Goal: Task Accomplishment & Management: Manage account settings

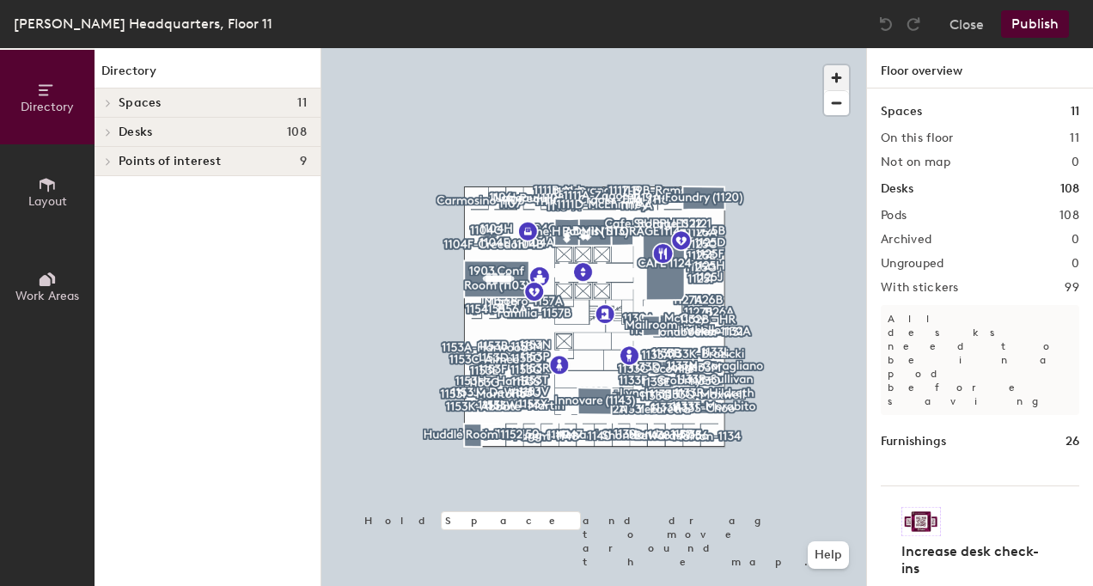
click at [826, 80] on span "button" at bounding box center [836, 77] width 25 height 25
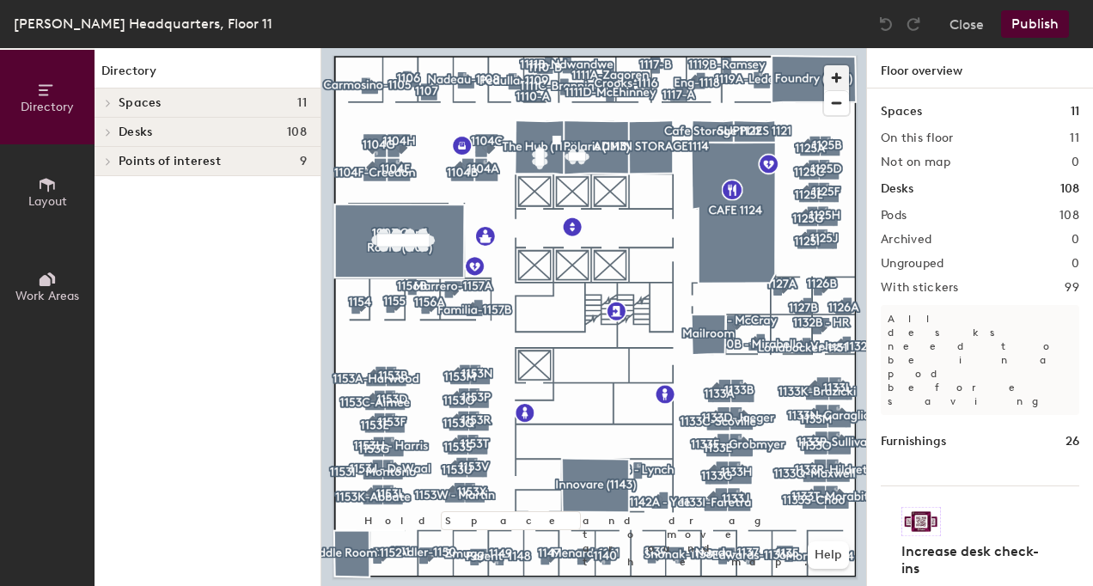
click at [835, 79] on span "button" at bounding box center [836, 77] width 25 height 25
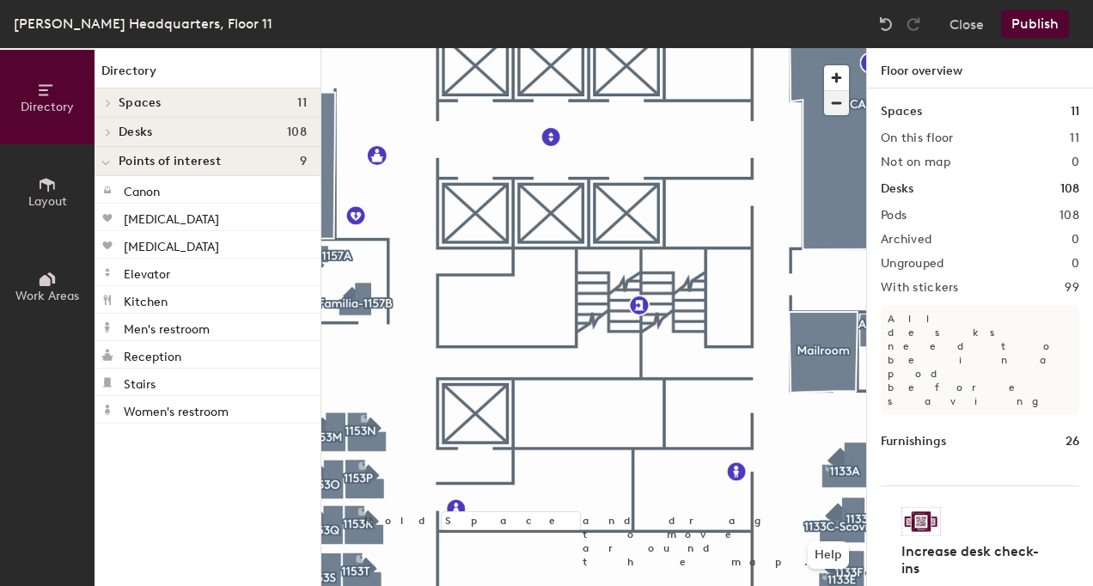
click at [844, 100] on span "button" at bounding box center [836, 103] width 25 height 24
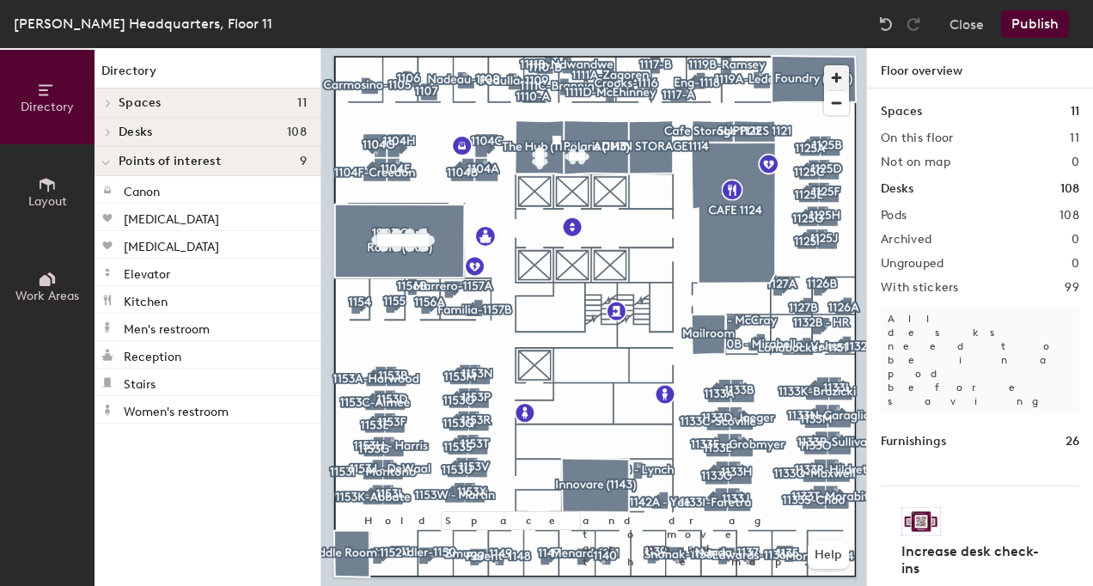
click at [842, 83] on span "button" at bounding box center [836, 77] width 25 height 25
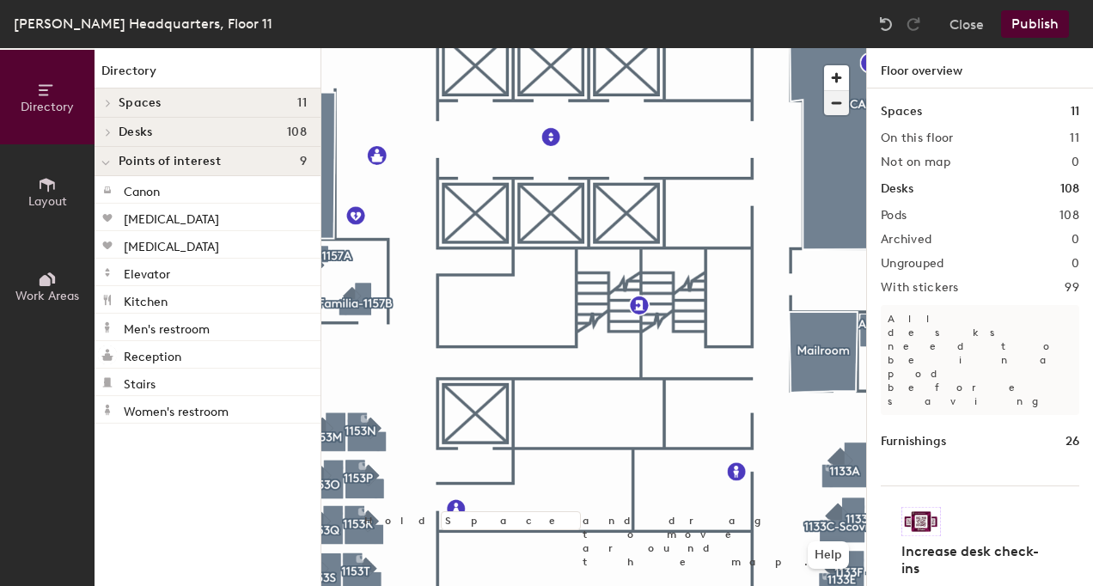
click at [840, 105] on span "button" at bounding box center [836, 103] width 25 height 24
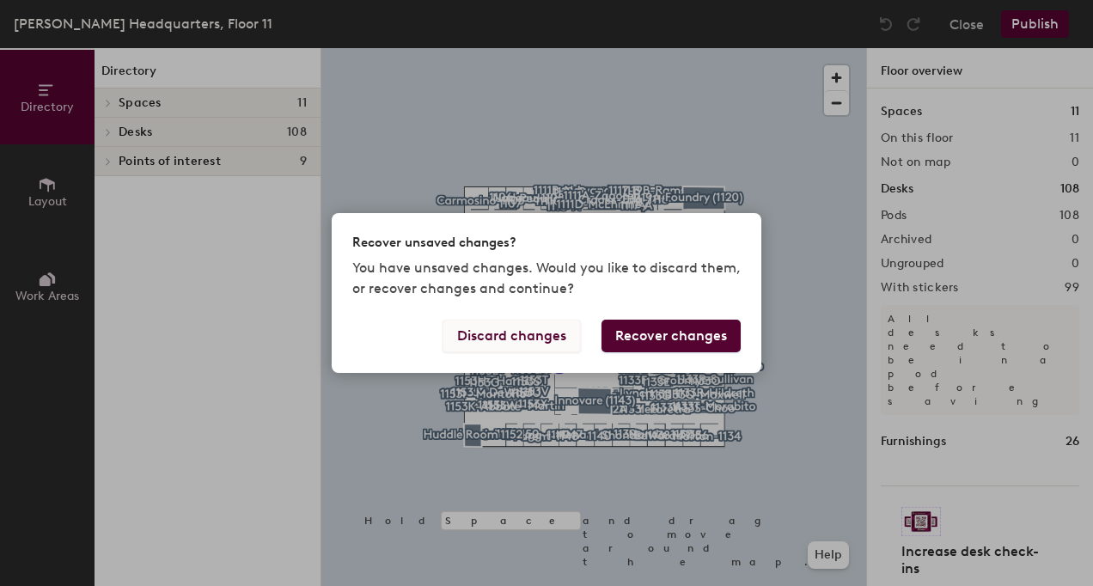
click at [558, 332] on button "Discard changes" at bounding box center [512, 336] width 138 height 33
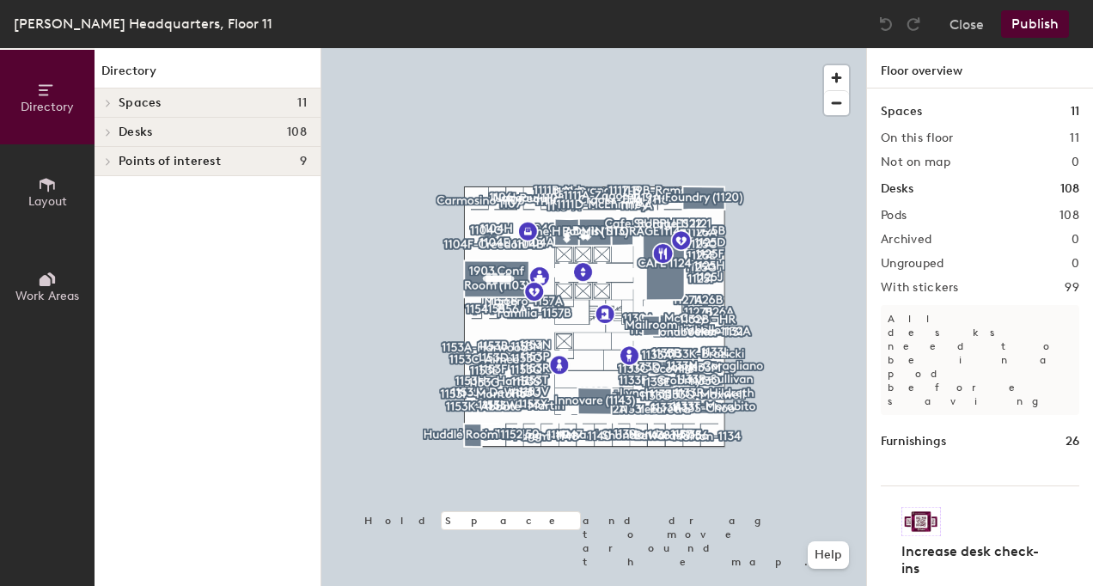
click at [38, 191] on icon at bounding box center [47, 184] width 19 height 19
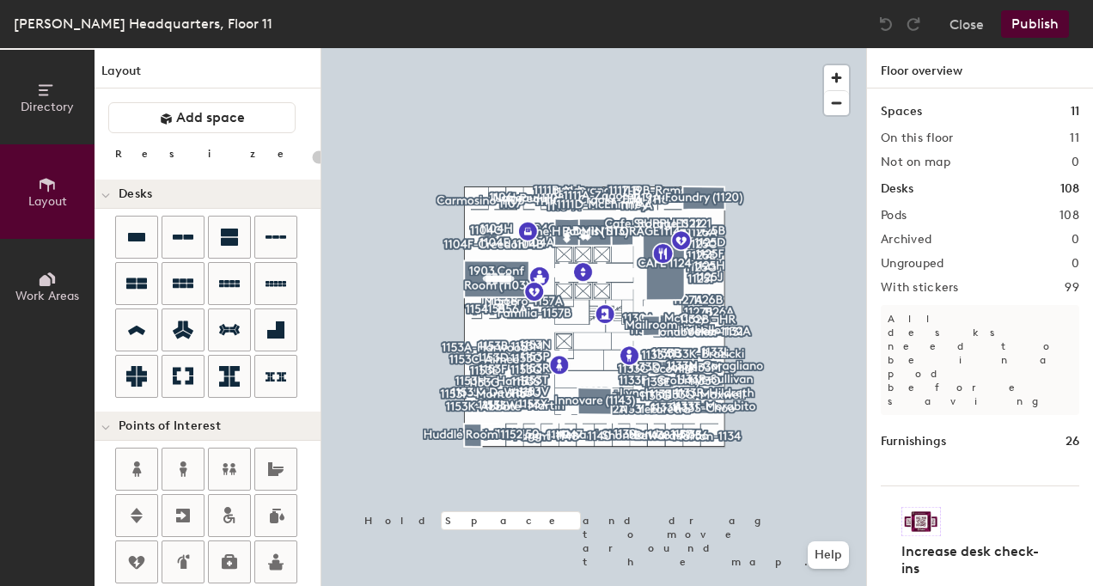
click at [46, 113] on button "Directory" at bounding box center [47, 97] width 95 height 95
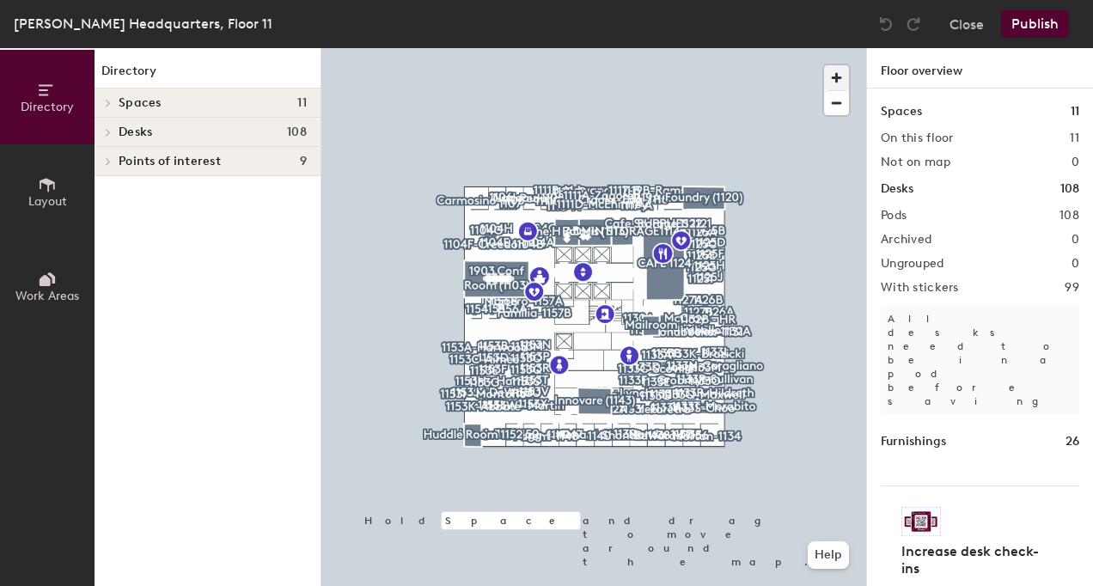
click at [843, 82] on span "button" at bounding box center [836, 77] width 25 height 25
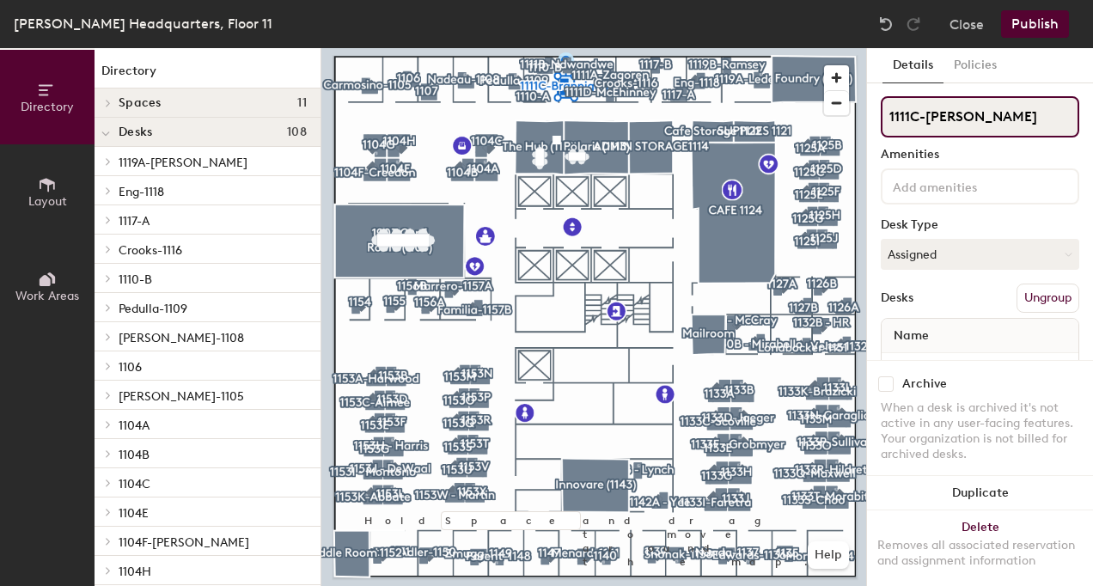
drag, startPoint x: 927, startPoint y: 114, endPoint x: 992, endPoint y: 113, distance: 64.5
click at [992, 113] on input "1111C-[PERSON_NAME]" at bounding box center [980, 116] width 199 height 41
type input "1111C-[PERSON_NAME]"
click at [1048, 26] on button "Publish" at bounding box center [1035, 24] width 68 height 28
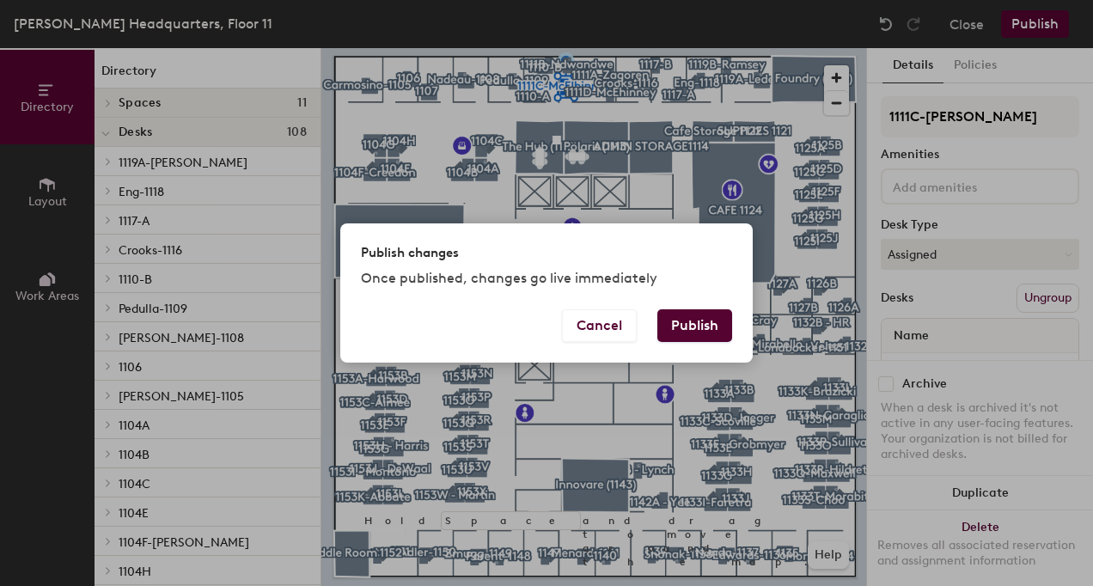
click at [687, 321] on button "Publish" at bounding box center [694, 325] width 75 height 33
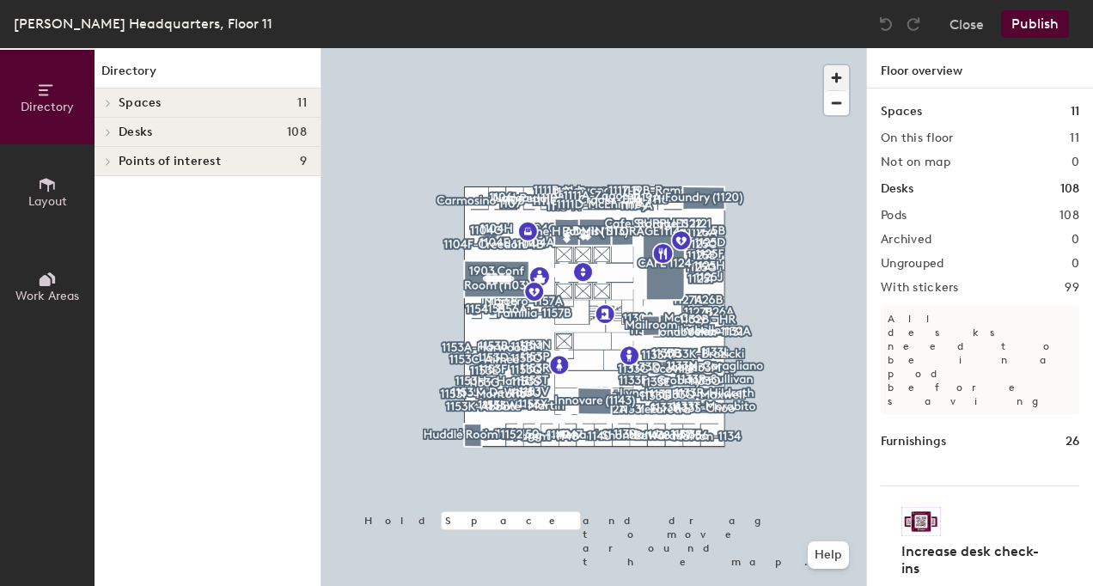
click at [828, 79] on span "button" at bounding box center [836, 77] width 25 height 25
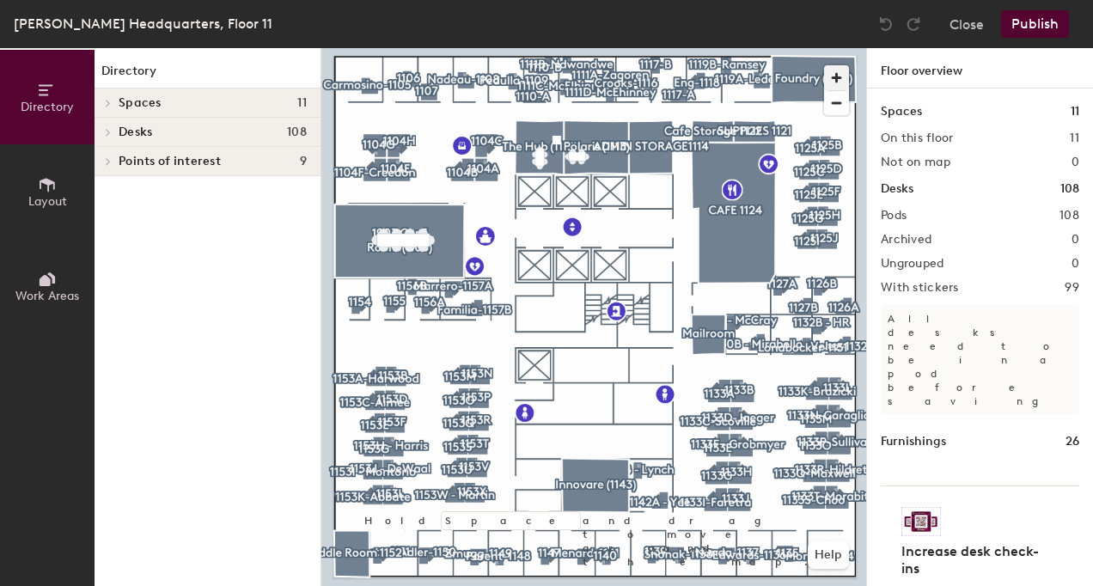
click at [837, 79] on span "button" at bounding box center [836, 77] width 25 height 25
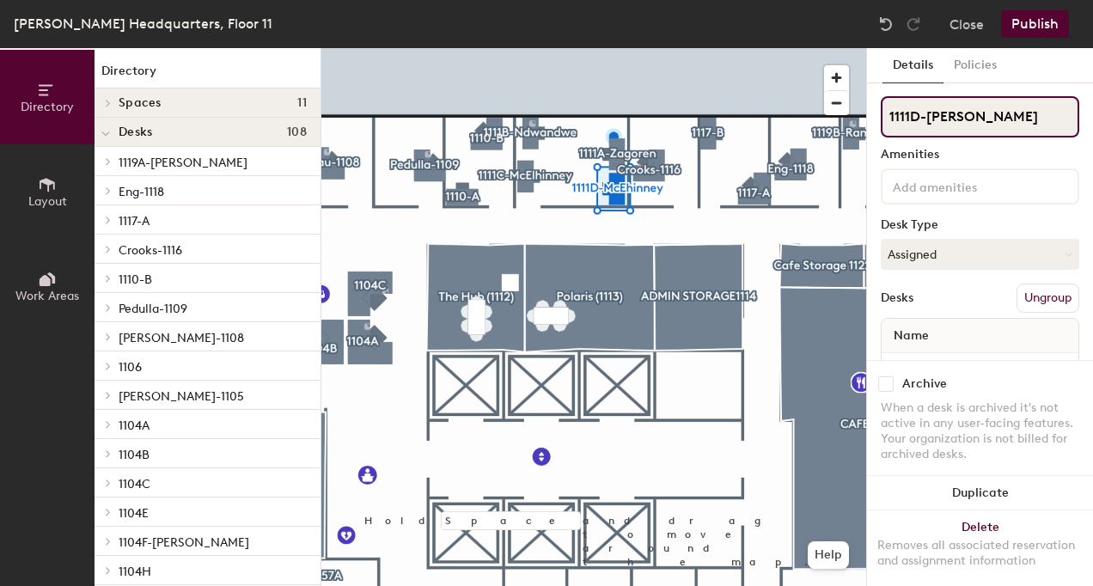
drag, startPoint x: 932, startPoint y: 115, endPoint x: 998, endPoint y: 119, distance: 66.3
click at [998, 119] on input "1111D-[PERSON_NAME]" at bounding box center [980, 116] width 199 height 41
type input "1111D-[PERSON_NAME]"
click at [1032, 14] on button "Publish" at bounding box center [1035, 24] width 68 height 28
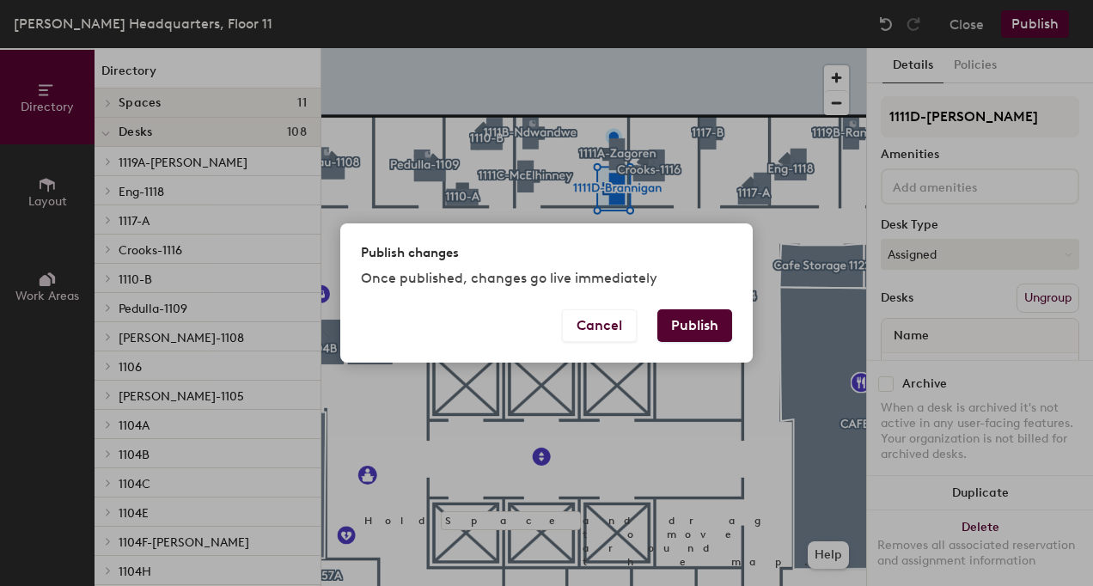
click at [689, 326] on button "Publish" at bounding box center [694, 325] width 75 height 33
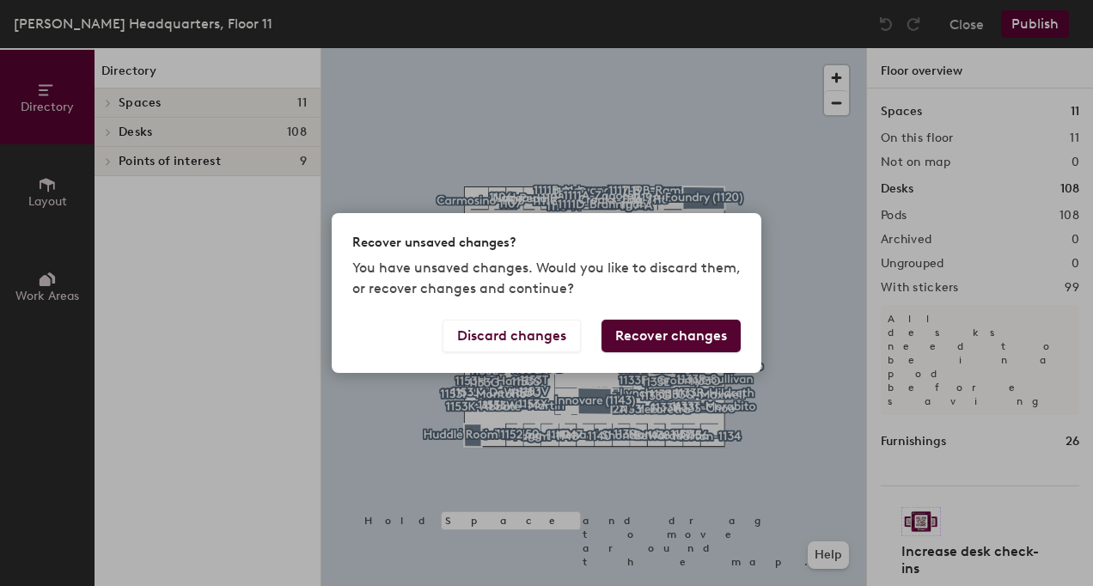
click at [655, 339] on button "Recover changes" at bounding box center [671, 336] width 139 height 33
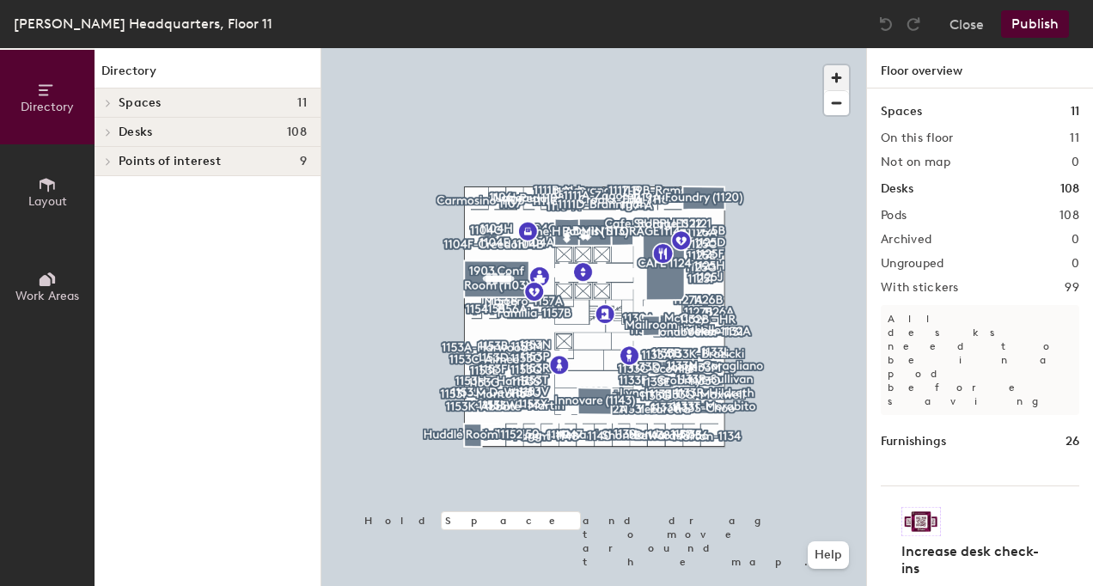
click at [834, 70] on span "button" at bounding box center [836, 77] width 25 height 25
